Goal: Check status: Check status

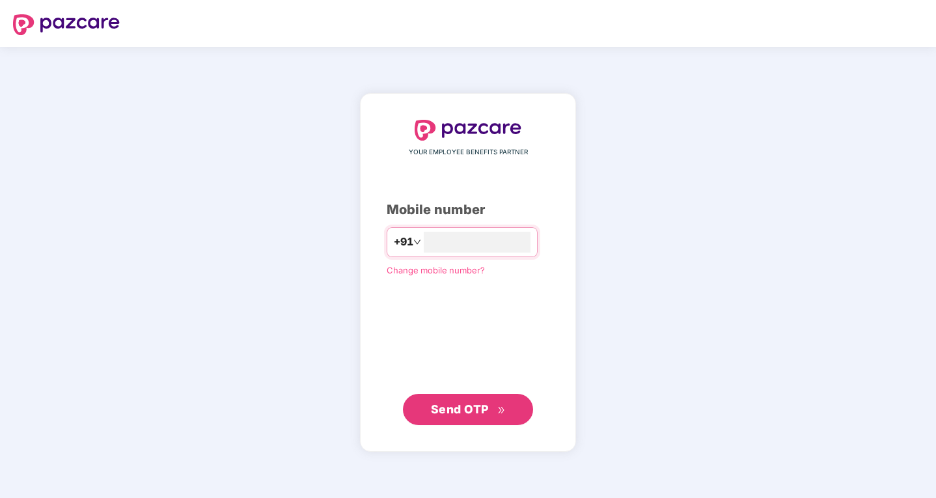
type input "**********"
click at [468, 402] on span "Send OTP" at bounding box center [468, 409] width 75 height 18
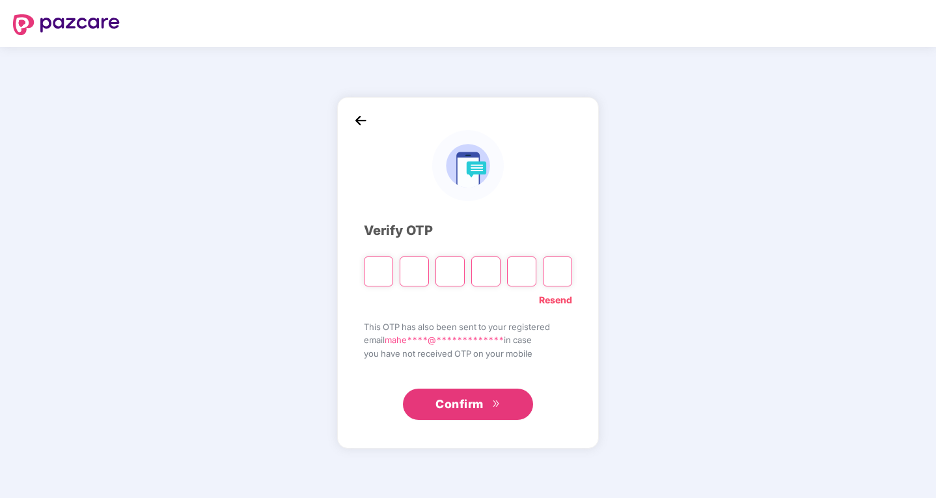
type input "*"
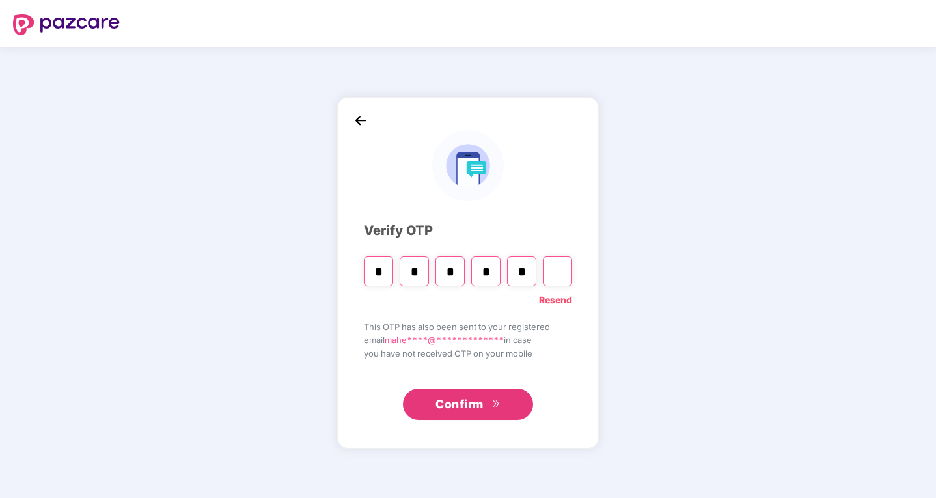
type input "*"
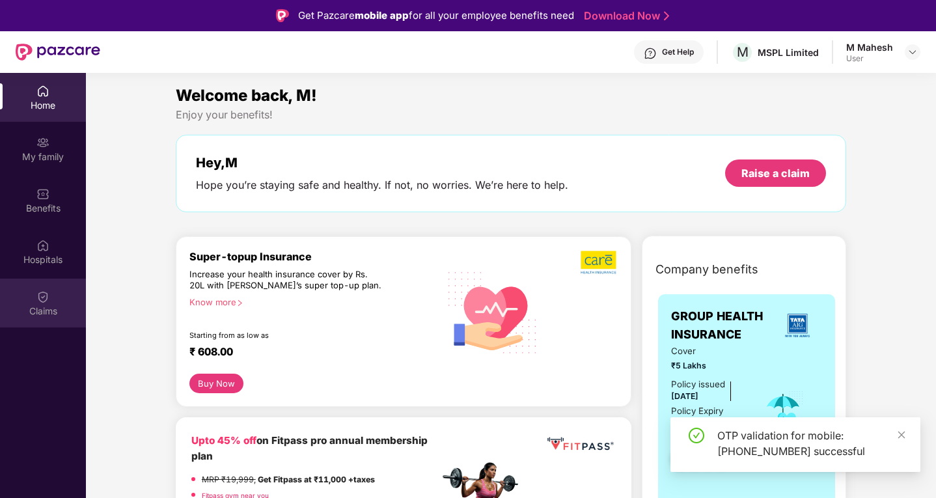
click at [38, 299] on img at bounding box center [42, 296] width 13 height 13
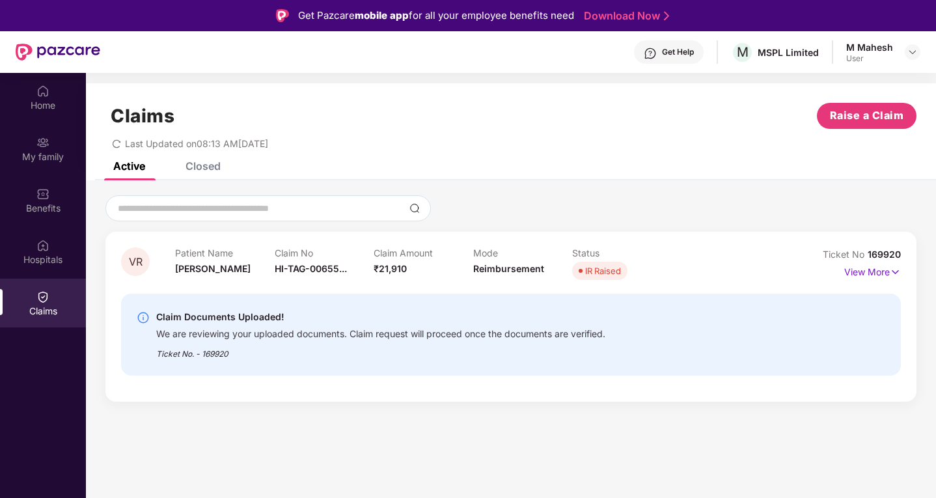
click at [322, 318] on div "Claim Documents Uploaded!" at bounding box center [380, 317] width 449 height 16
click at [871, 271] on p "View More" at bounding box center [872, 271] width 57 height 18
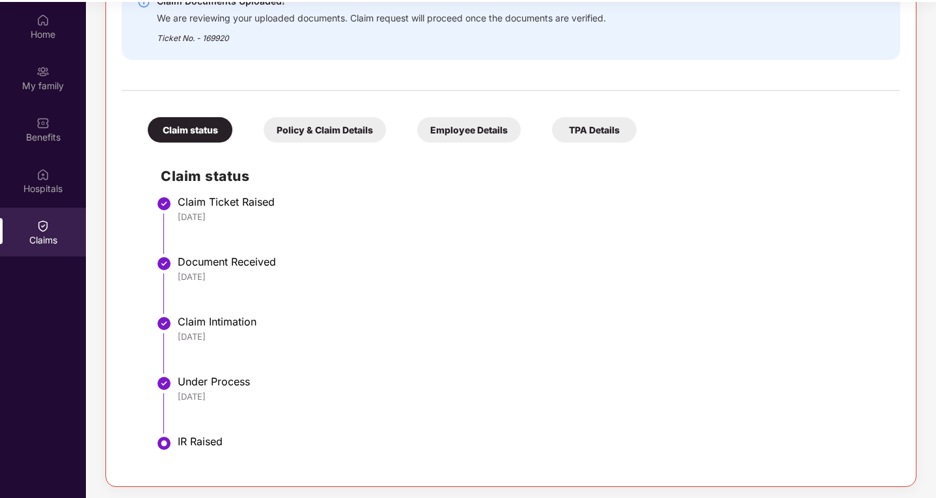
scroll to position [73, 0]
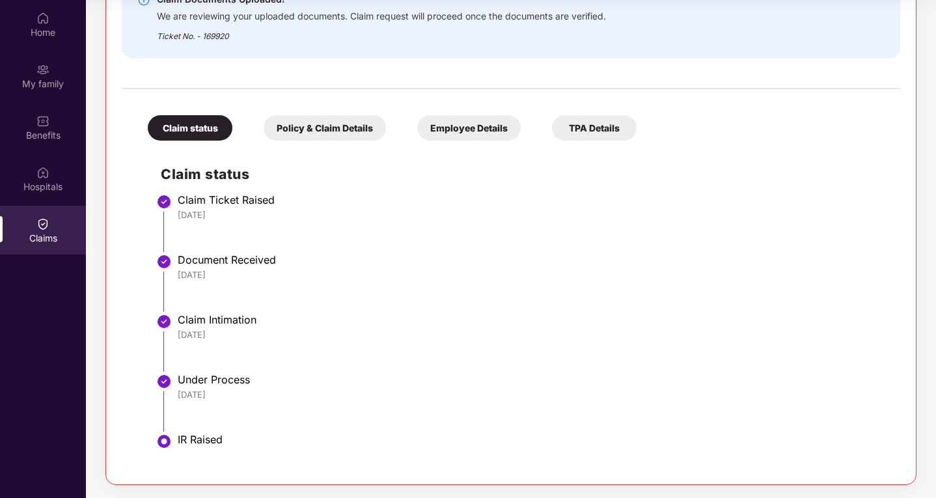
click at [56, 223] on div "Claims" at bounding box center [43, 230] width 86 height 49
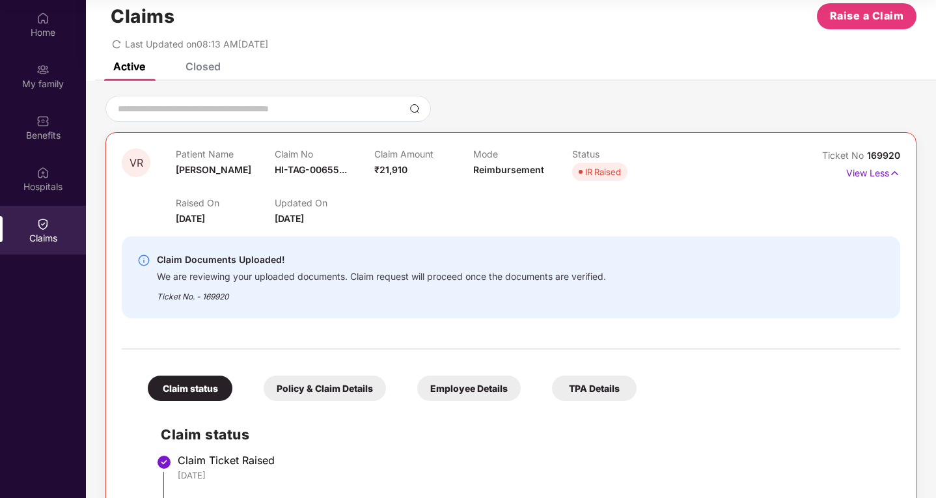
scroll to position [0, 0]
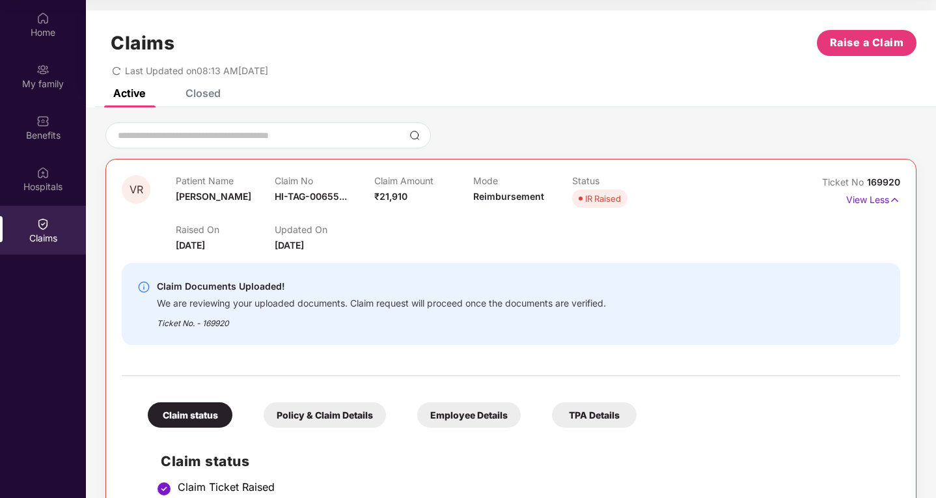
click at [209, 98] on div "Closed" at bounding box center [202, 93] width 35 height 13
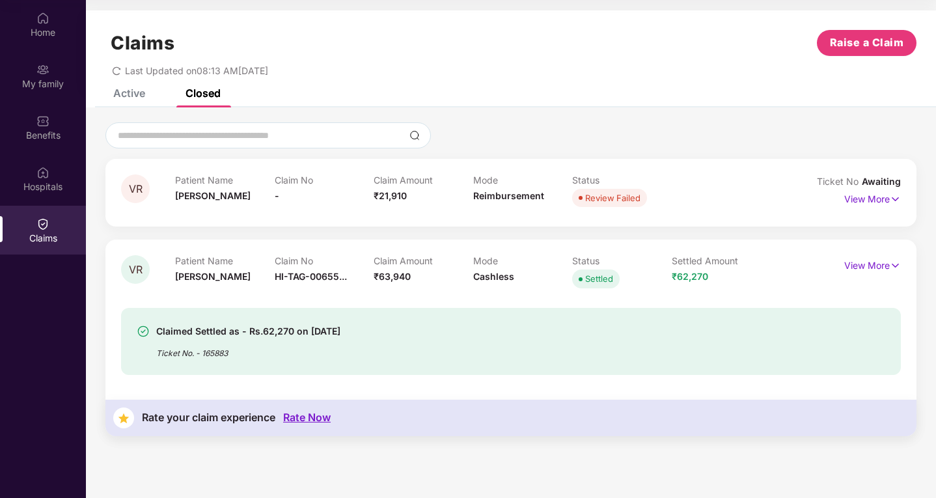
scroll to position [8, 0]
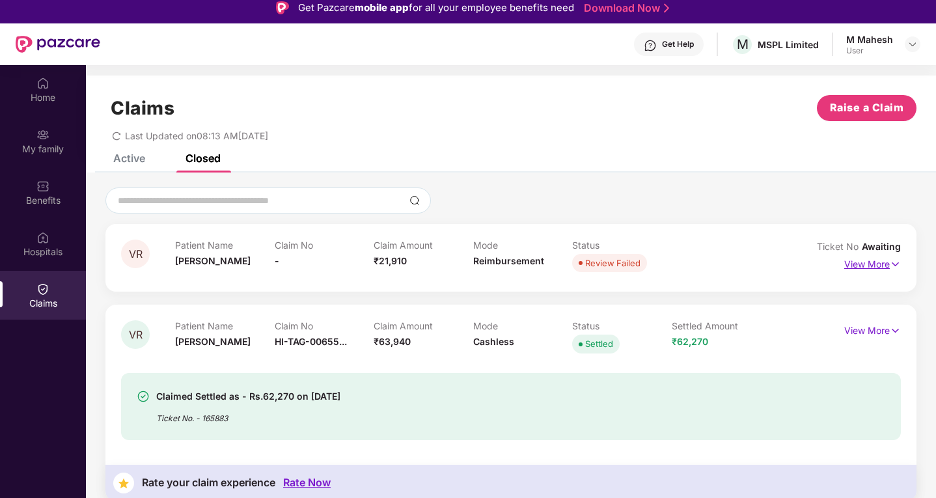
click at [866, 264] on p "View More" at bounding box center [872, 263] width 57 height 18
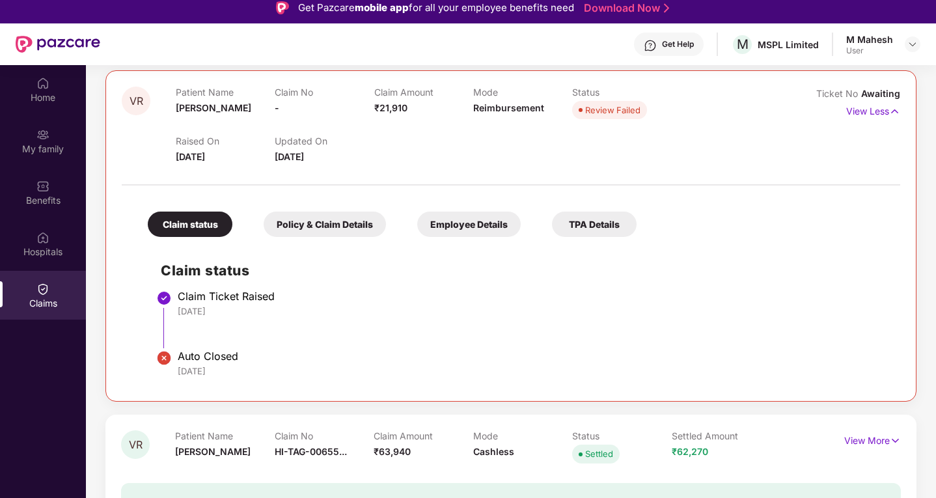
scroll to position [195, 0]
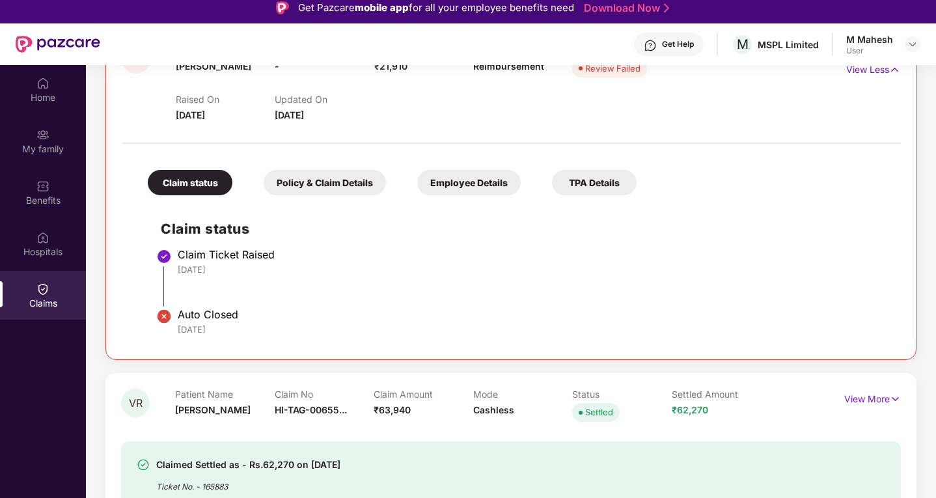
click at [286, 187] on div "Policy & Claim Details" at bounding box center [325, 182] width 122 height 25
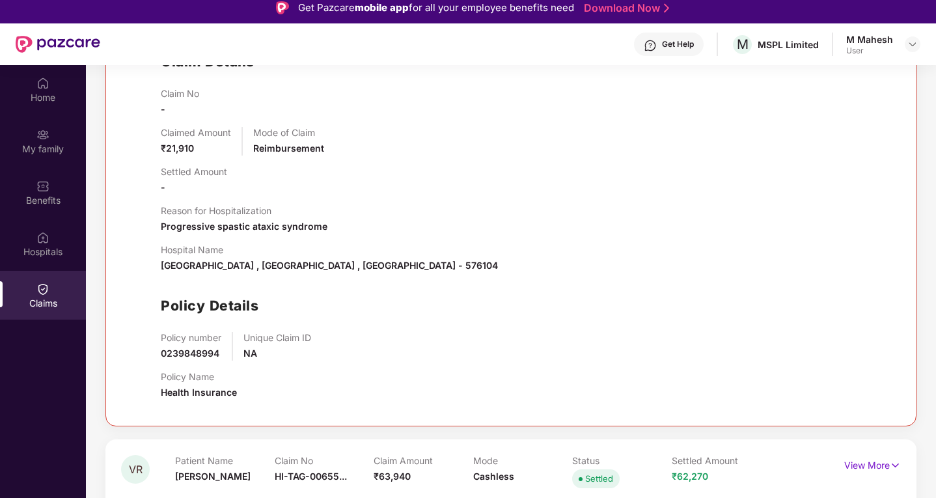
scroll to position [448, 0]
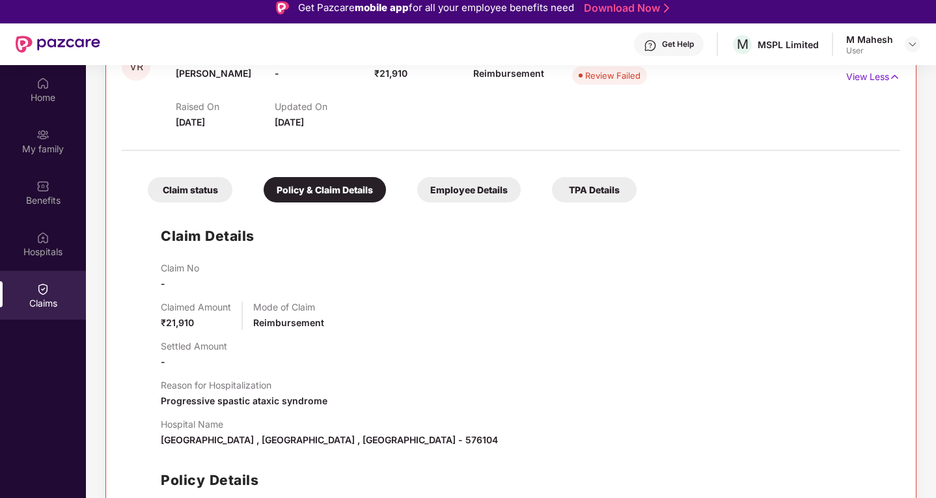
click at [443, 191] on div "Employee Details" at bounding box center [468, 189] width 103 height 25
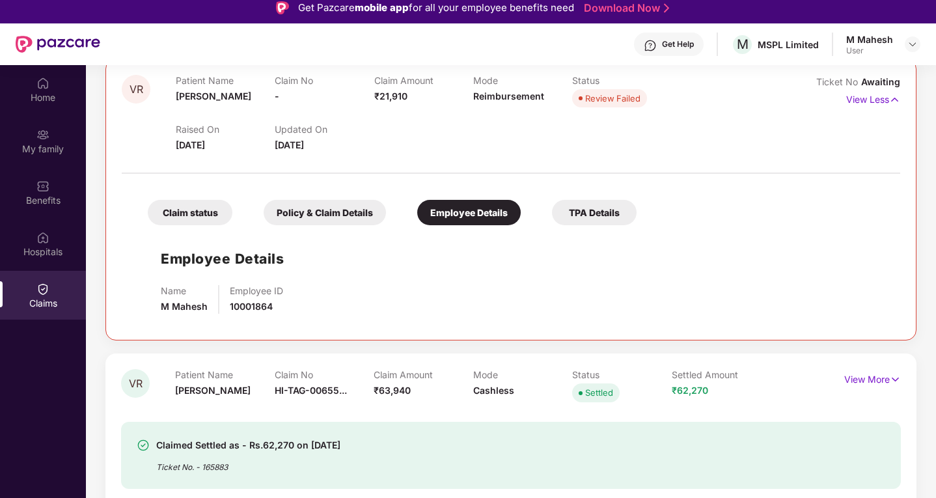
click at [573, 212] on div "TPA Details" at bounding box center [594, 212] width 85 height 25
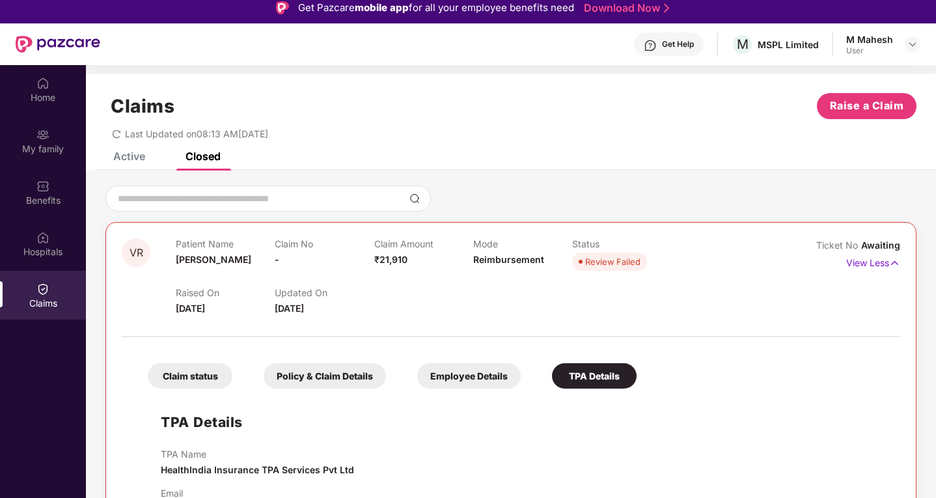
scroll to position [0, 0]
